Goal: Information Seeking & Learning: Learn about a topic

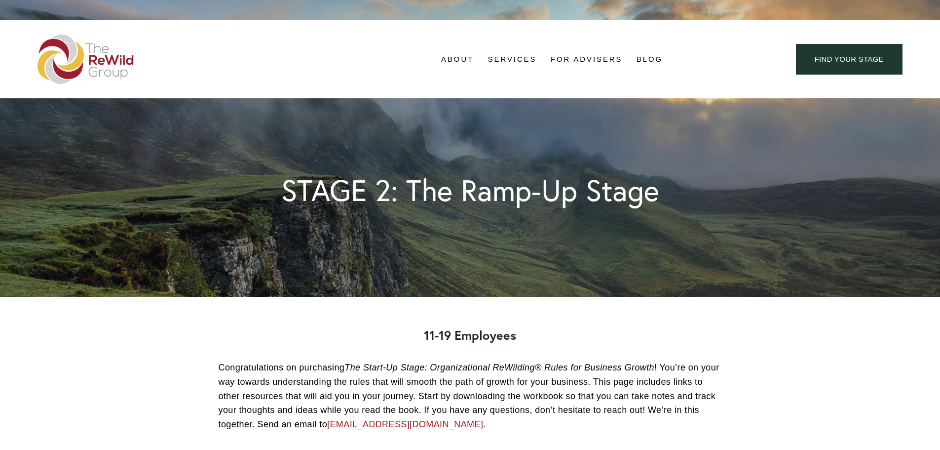
scroll to position [0, 0]
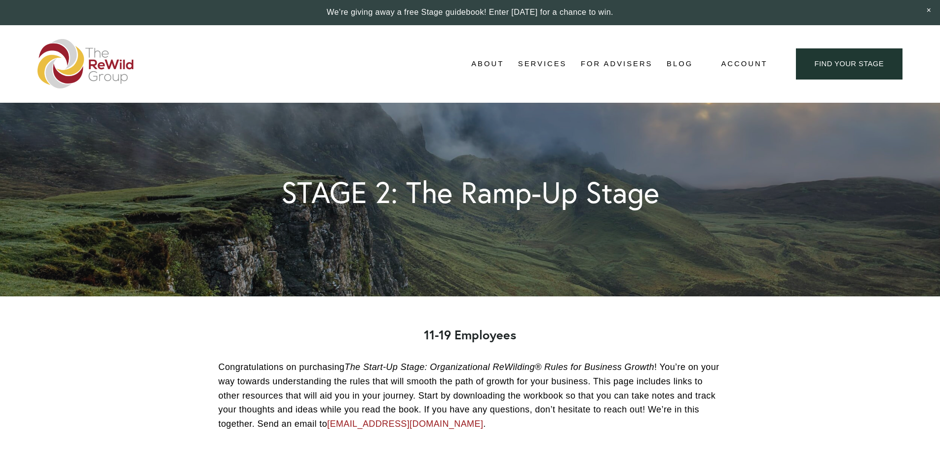
click at [0, 0] on span "Self-Guided" at bounding box center [0, 0] width 0 height 0
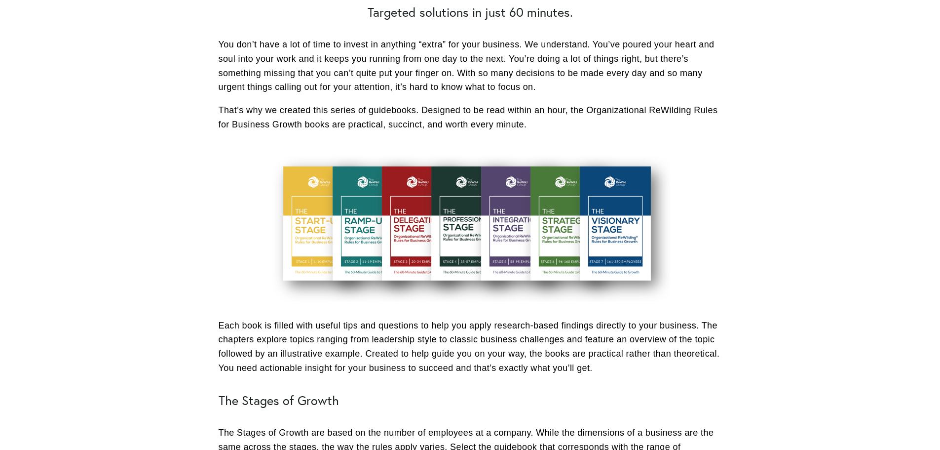
scroll to position [394, 0]
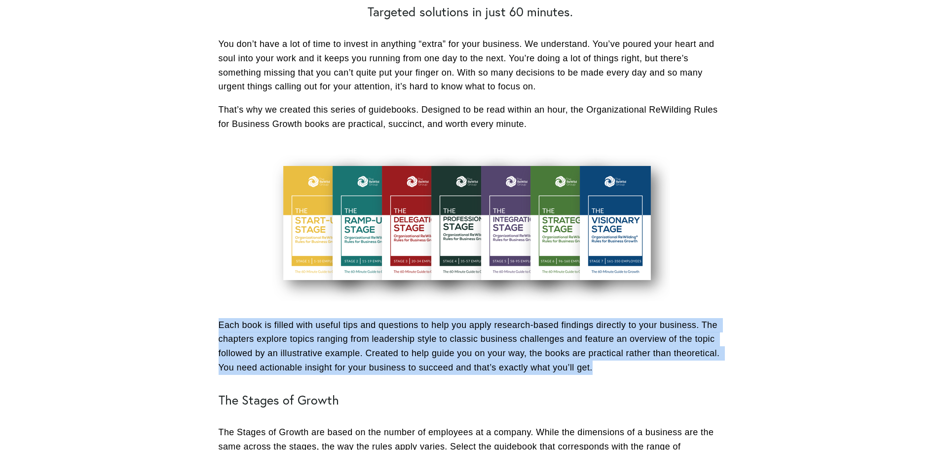
drag, startPoint x: 592, startPoint y: 368, endPoint x: 220, endPoint y: 328, distance: 374.3
click at [220, 328] on p "Each book is filled with useful tips and questions to help you apply research-b…" at bounding box center [470, 346] width 503 height 57
copy p "Each book is filled with useful tips and questions to help you apply research-b…"
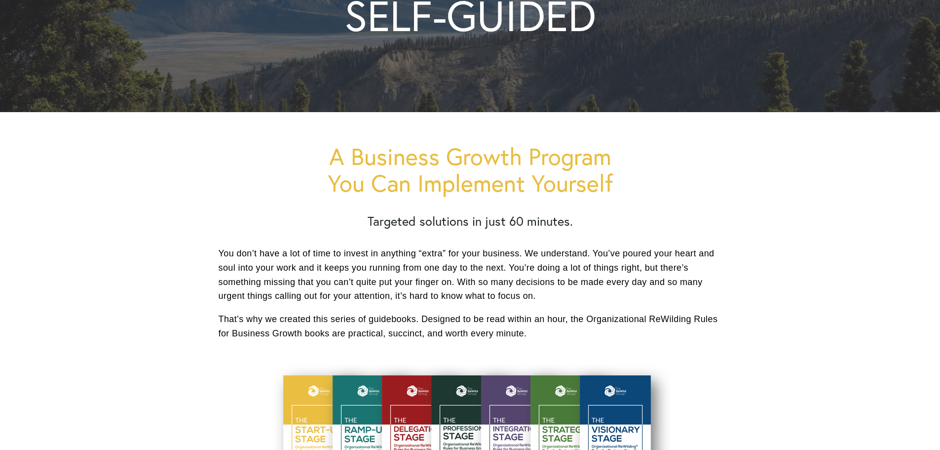
scroll to position [50, 0]
